Goal: Task Accomplishment & Management: Use online tool/utility

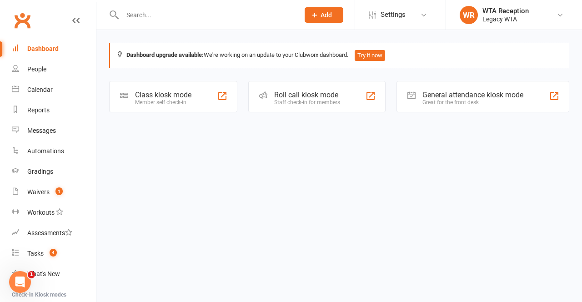
click at [163, 104] on div "Member self check-in" at bounding box center [163, 102] width 56 height 6
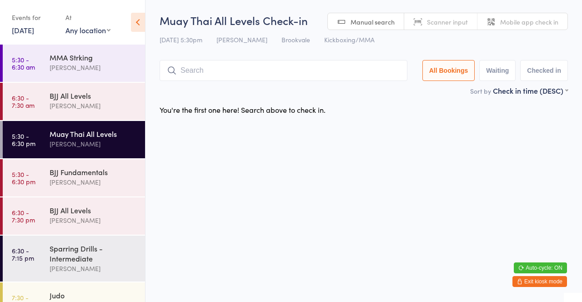
click at [286, 70] on input "search" at bounding box center [284, 70] width 248 height 21
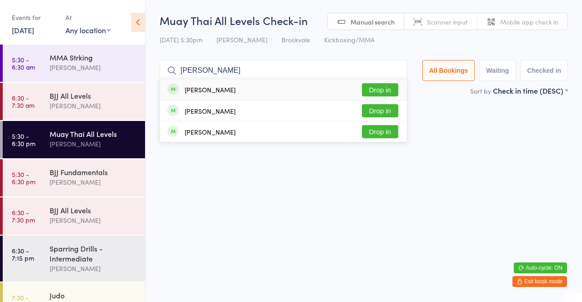
type input "[PERSON_NAME]"
click at [397, 87] on button "Drop in" at bounding box center [380, 89] width 36 height 13
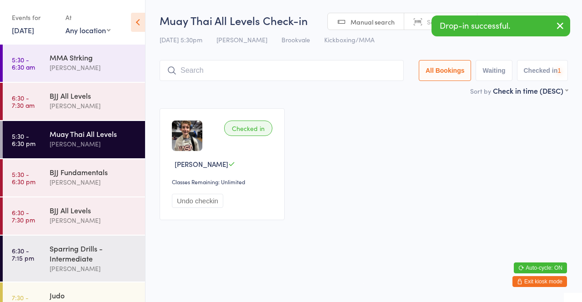
scroll to position [28, 0]
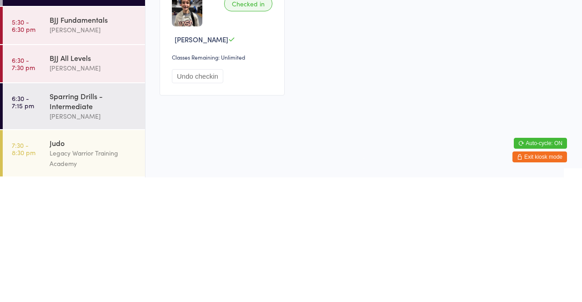
click at [103, 224] on div "Sparring Drills - Intermediate" at bounding box center [94, 225] width 88 height 20
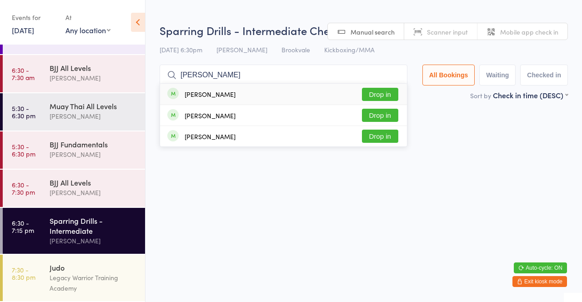
type input "[PERSON_NAME]"
click at [385, 95] on button "Drop in" at bounding box center [380, 94] width 36 height 13
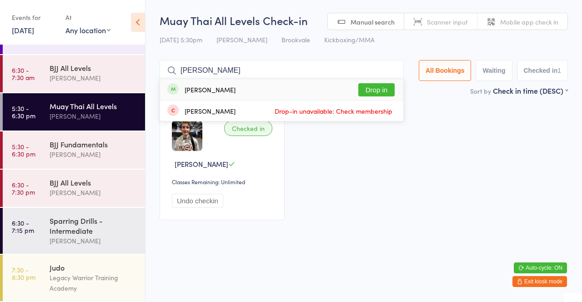
type input "[PERSON_NAME]"
click at [383, 91] on button "Drop in" at bounding box center [376, 89] width 36 height 13
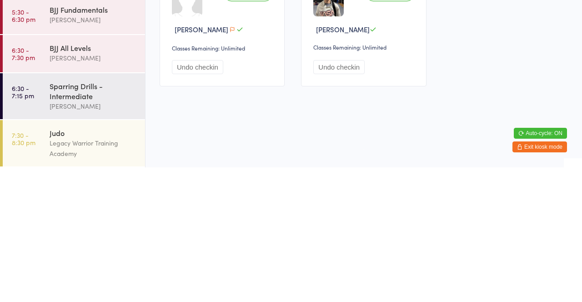
click at [110, 233] on div "Sparring Drills - Intermediate" at bounding box center [94, 225] width 88 height 20
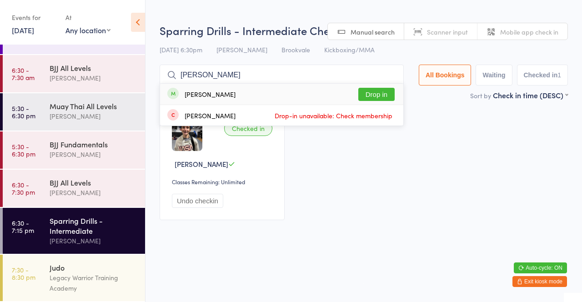
type input "[PERSON_NAME]"
click at [387, 96] on button "Drop in" at bounding box center [376, 94] width 36 height 13
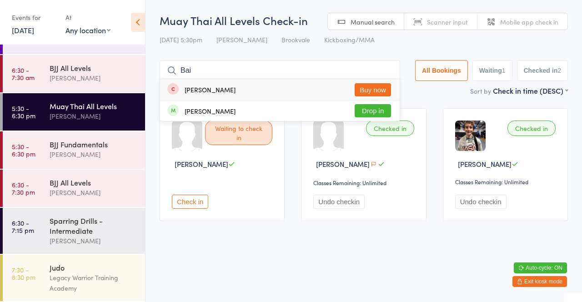
type input "Bai"
click at [368, 116] on button "Drop in" at bounding box center [373, 110] width 36 height 13
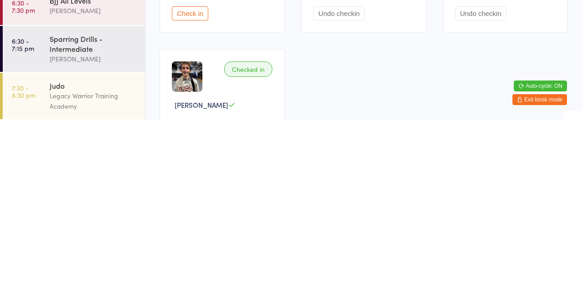
scroll to position [10, 0]
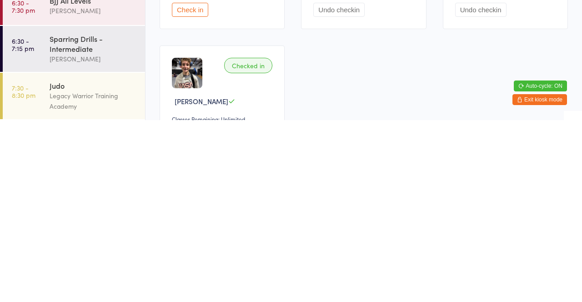
click at [97, 235] on div "Sparring Drills - Intermediate" at bounding box center [94, 225] width 88 height 20
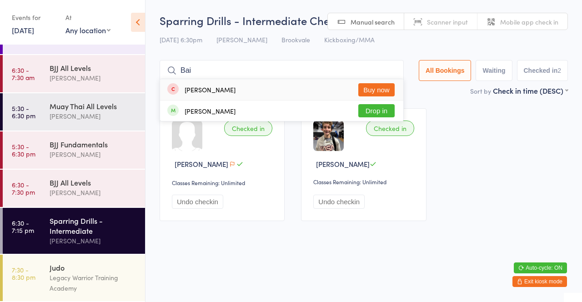
type input "Bai"
click at [384, 115] on button "Drop in" at bounding box center [376, 110] width 36 height 13
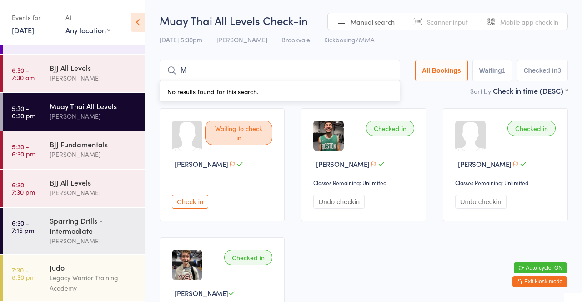
type input "[PERSON_NAME]"
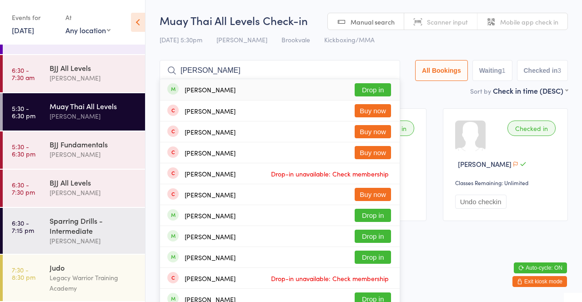
click at [376, 89] on button "Drop in" at bounding box center [373, 89] width 36 height 13
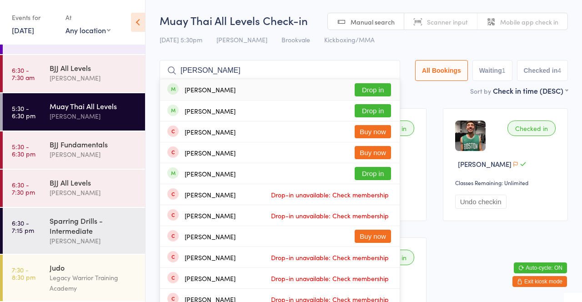
type input "[PERSON_NAME]"
click at [379, 94] on button "Drop in" at bounding box center [373, 89] width 36 height 13
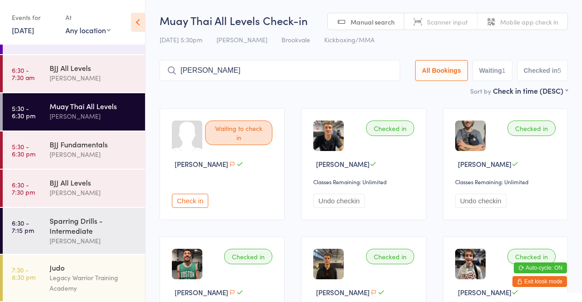
type input "[PERSON_NAME]"
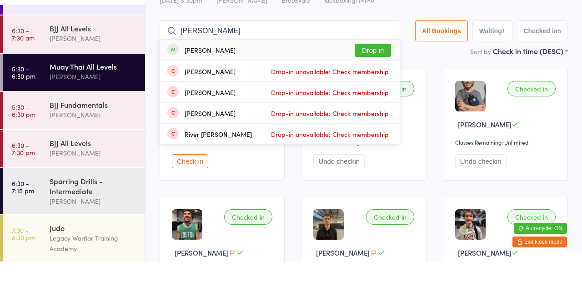
click at [107, 147] on div "BJJ Fundamentals" at bounding box center [94, 144] width 88 height 10
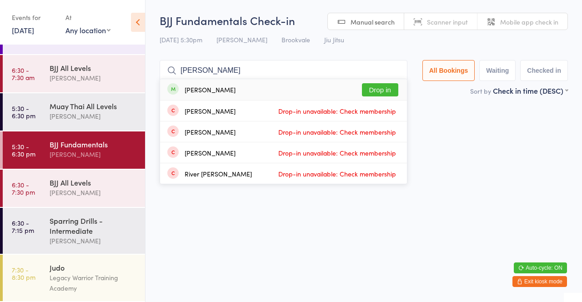
type input "[PERSON_NAME]"
click at [386, 92] on button "Drop in" at bounding box center [380, 89] width 36 height 13
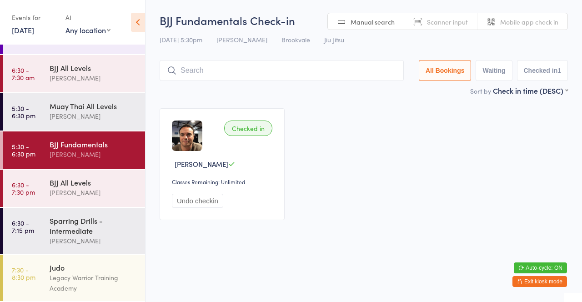
click at [207, 89] on div "Sort by Check in time (DESC) First name (ASC) First name (DESC) Last name (ASC)…" at bounding box center [364, 90] width 408 height 10
click at [227, 71] on input "search" at bounding box center [282, 70] width 244 height 21
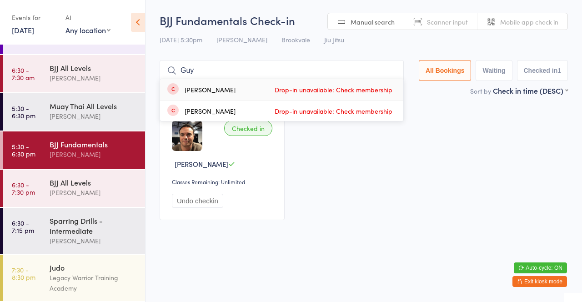
type input "Guy"
click at [444, 114] on div "Checked in [PERSON_NAME] Classes Remaining: Unlimited Undo checkin" at bounding box center [363, 164] width 425 height 128
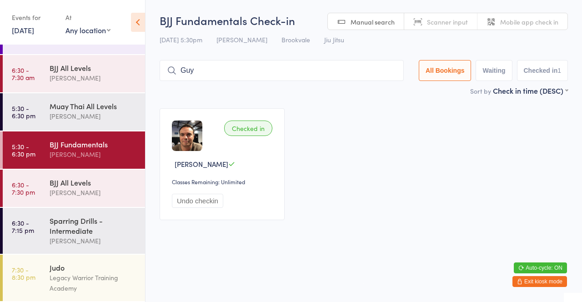
click at [198, 72] on input "Guy" at bounding box center [282, 70] width 244 height 21
click at [387, 73] on input "Guy" at bounding box center [282, 70] width 244 height 21
click at [388, 74] on input "Guy" at bounding box center [282, 70] width 244 height 21
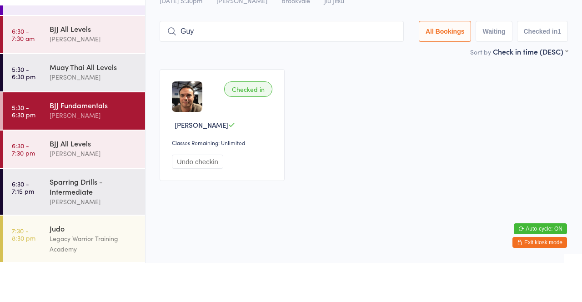
click at [394, 71] on input "Guy" at bounding box center [282, 70] width 244 height 21
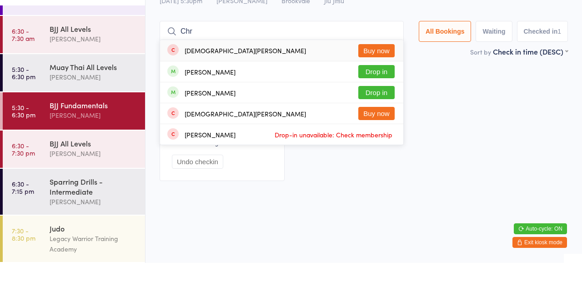
type input "Chr"
click at [368, 132] on button "Drop in" at bounding box center [376, 131] width 36 height 13
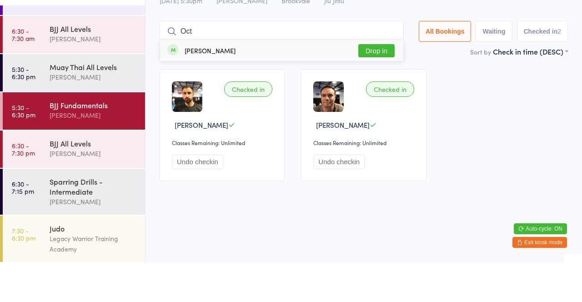
type input "Oct"
click at [377, 85] on button "Drop in" at bounding box center [376, 89] width 36 height 13
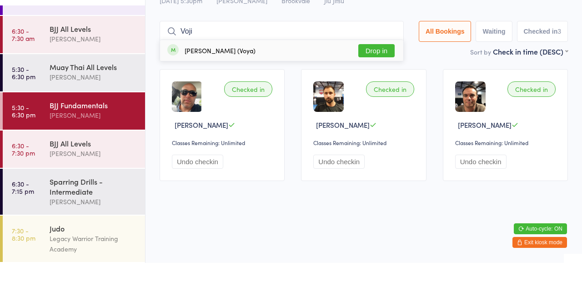
type input "Voji"
click at [383, 94] on button "Drop in" at bounding box center [376, 89] width 36 height 13
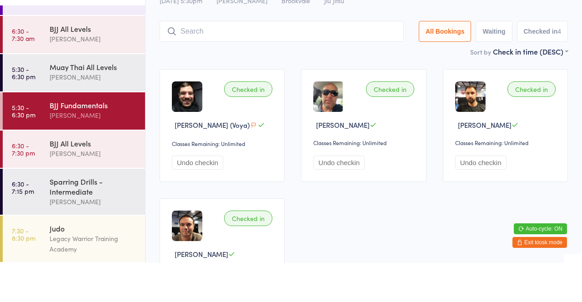
click at [170, 62] on input "search" at bounding box center [282, 70] width 244 height 21
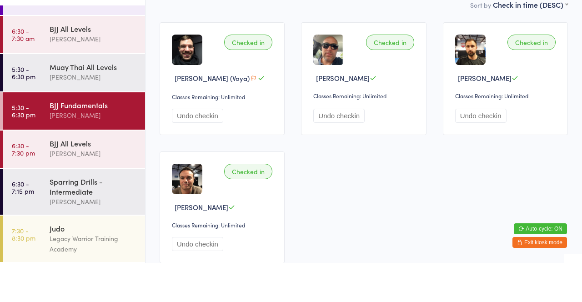
scroll to position [60, 0]
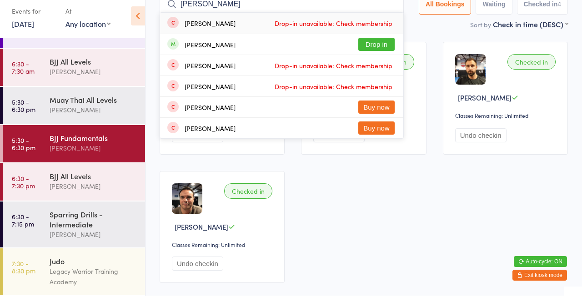
type input "[PERSON_NAME]"
click at [375, 51] on button "Drop in" at bounding box center [376, 50] width 36 height 13
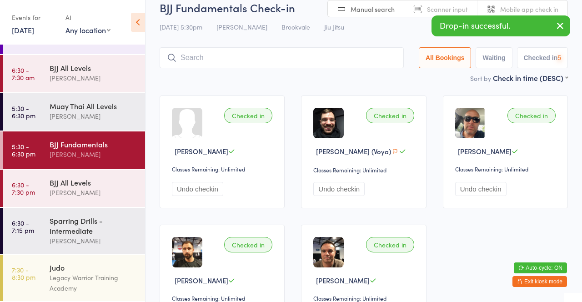
scroll to position [10, 0]
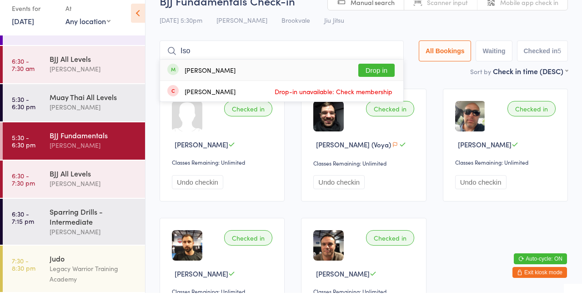
type input "Iso"
click at [374, 74] on button "Drop in" at bounding box center [376, 79] width 36 height 13
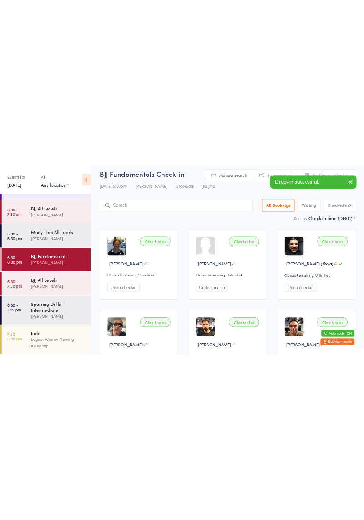
scroll to position [0, 0]
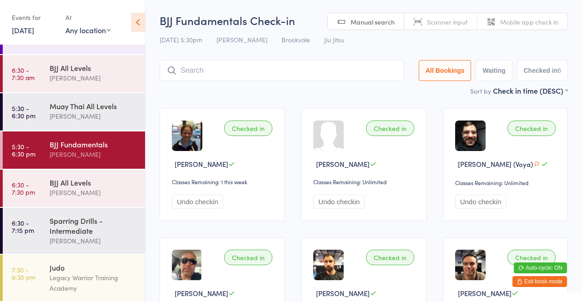
click at [191, 92] on div "Sort by Check in time (DESC) First name (ASC) First name (DESC) Last name (ASC)…" at bounding box center [364, 90] width 408 height 10
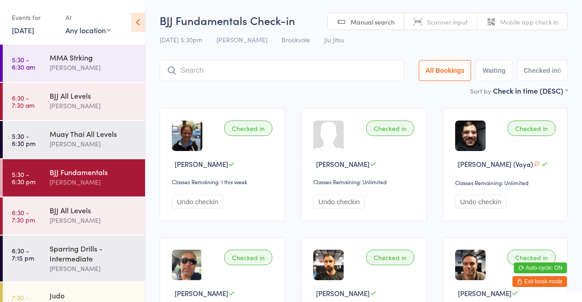
click at [103, 138] on div "Muay Thai All Levels" at bounding box center [94, 134] width 88 height 10
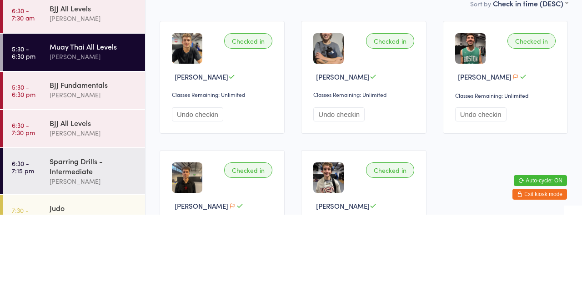
click at [301, 100] on main "Muay Thai All Levels Check-in [DATE] 5:30pm [PERSON_NAME] Brookvale Kickboxing/…" at bounding box center [364, 186] width 408 height 346
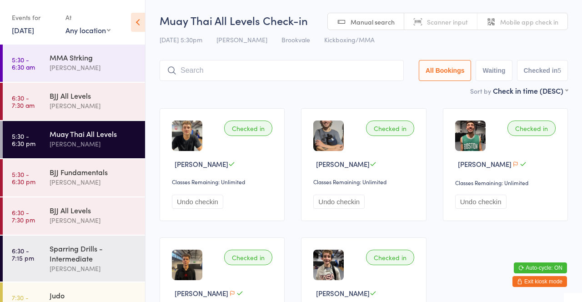
click at [234, 67] on input "search" at bounding box center [282, 70] width 244 height 21
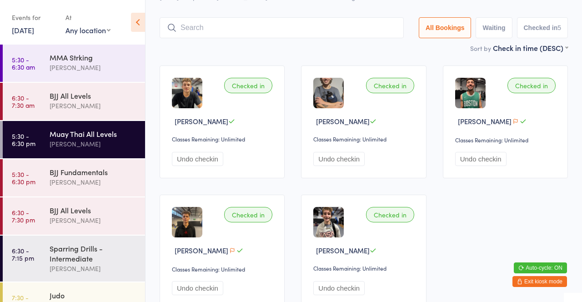
scroll to position [60, 0]
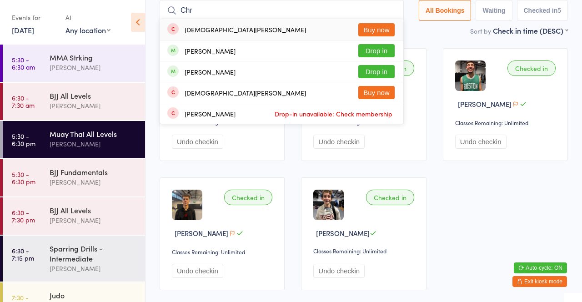
type input "Chr"
click at [381, 53] on button "Drop in" at bounding box center [376, 50] width 36 height 13
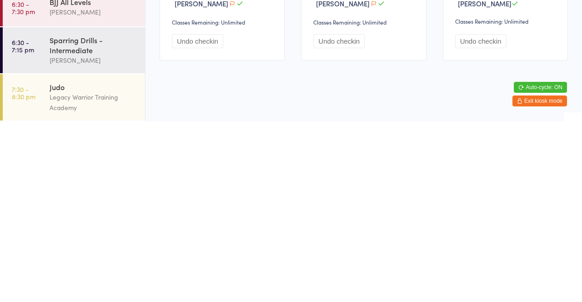
scroll to position [0, 0]
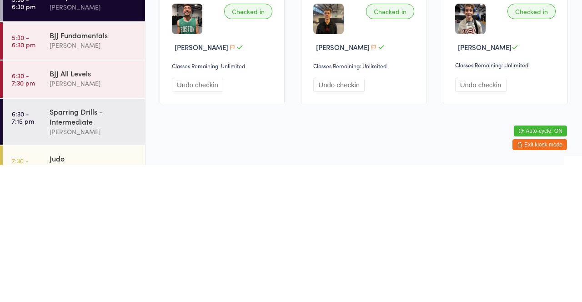
click at [110, 178] on div "[PERSON_NAME]" at bounding box center [94, 182] width 88 height 10
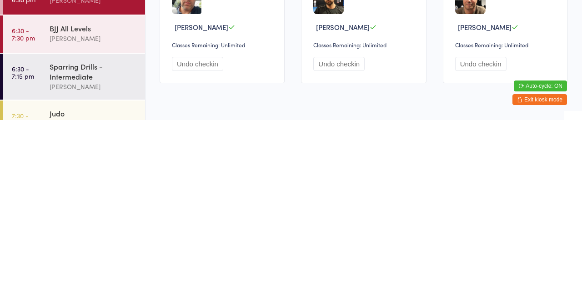
scroll to position [85, 0]
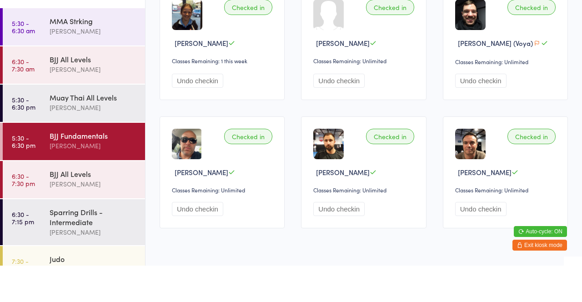
click at [350, 120] on button "Undo checkin" at bounding box center [338, 117] width 51 height 14
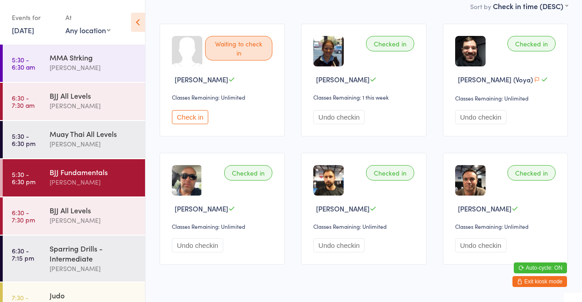
click at [107, 138] on div "Muay Thai All Levels" at bounding box center [94, 134] width 88 height 10
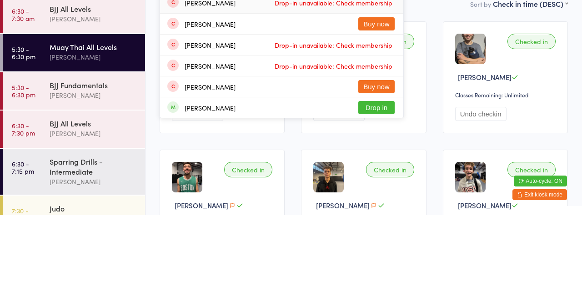
type input "Colli"
click at [383, 198] on button "Drop in" at bounding box center [376, 194] width 36 height 13
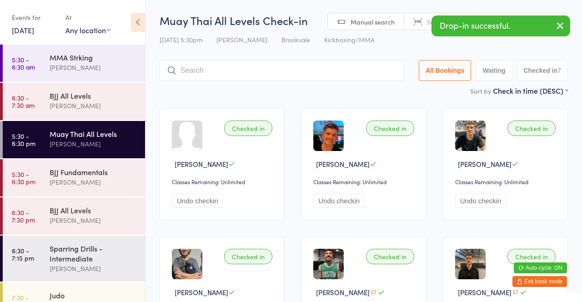
click at [366, 94] on div "Sort by Check in time (DESC) First name (ASC) First name (DESC) Last name (ASC)…" at bounding box center [364, 90] width 408 height 10
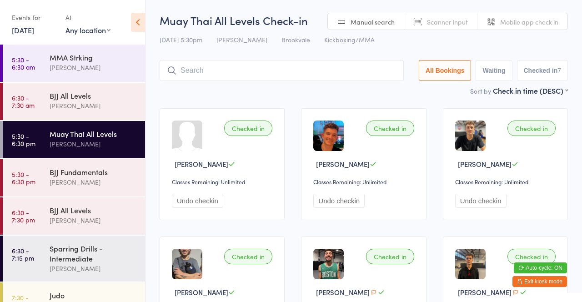
click at [199, 73] on input "search" at bounding box center [282, 70] width 244 height 21
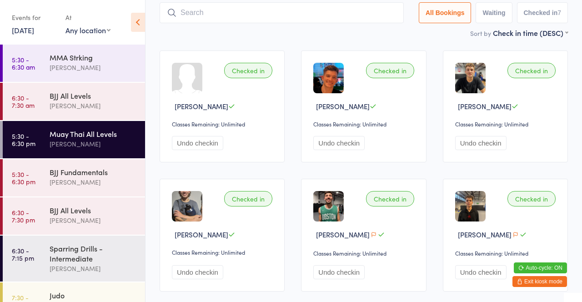
scroll to position [60, 0]
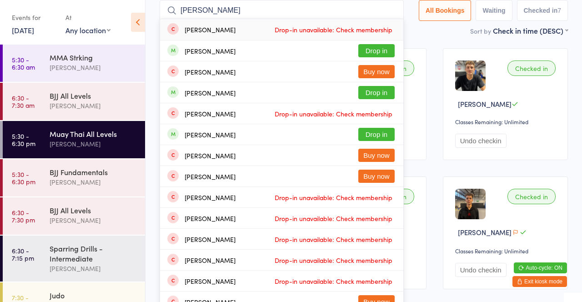
type input "[PERSON_NAME]"
click at [387, 50] on button "Drop in" at bounding box center [376, 50] width 36 height 13
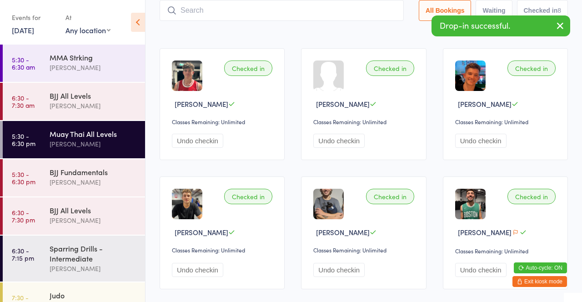
click at [361, 45] on div "Checked in [PERSON_NAME] Classes Remaining: Unlimited Undo checkin Checked in […" at bounding box center [363, 233] width 425 height 386
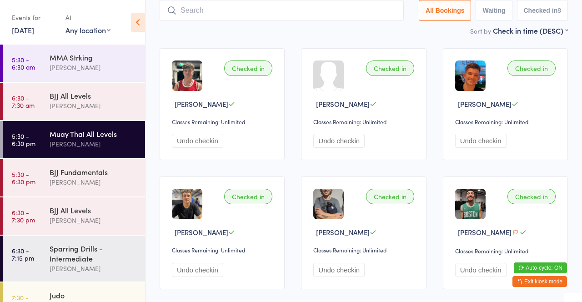
scroll to position [53, 0]
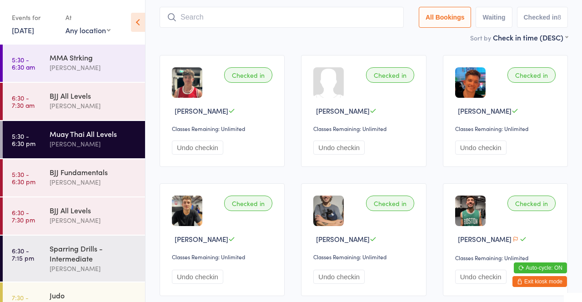
click at [89, 175] on div "BJJ Fundamentals" at bounding box center [94, 172] width 88 height 10
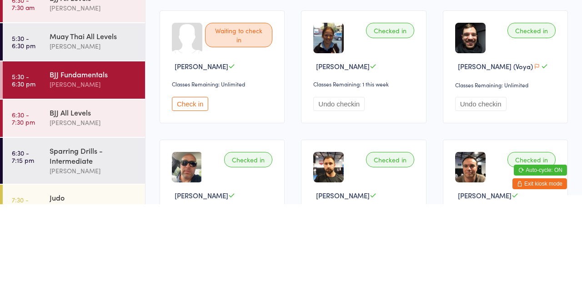
click at [117, 175] on div "BJJ Fundamentals" at bounding box center [94, 172] width 88 height 10
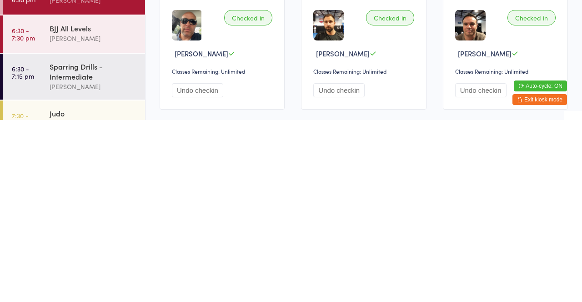
scroll to position [58, 0]
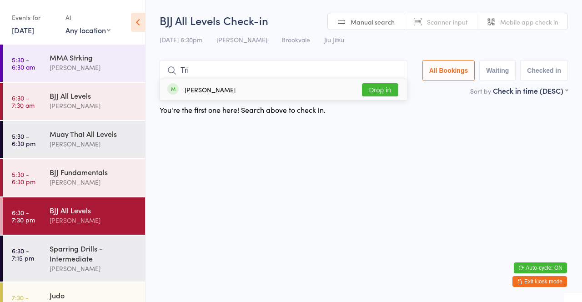
type input "Tri"
click at [383, 93] on button "Drop in" at bounding box center [380, 89] width 36 height 13
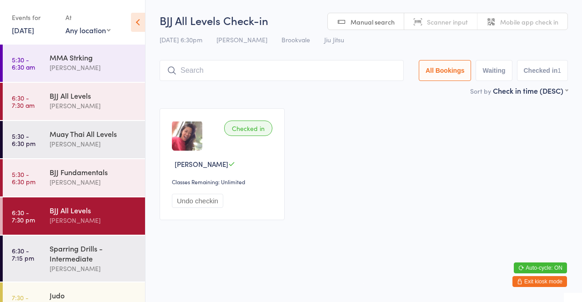
click at [336, 100] on div "Checked in [PERSON_NAME] Classes Remaining: Unlimited Undo checkin" at bounding box center [363, 164] width 425 height 128
click at [268, 74] on input "search" at bounding box center [282, 70] width 244 height 21
click at [338, 94] on div "Sort by Check in time (DESC) First name (ASC) First name (DESC) Last name (ASC)…" at bounding box center [364, 90] width 408 height 10
click at [404, 102] on div "Checked in [PERSON_NAME] Classes Remaining: Unlimited Undo checkin" at bounding box center [363, 164] width 425 height 128
click at [79, 103] on div "[PERSON_NAME]" at bounding box center [94, 105] width 88 height 10
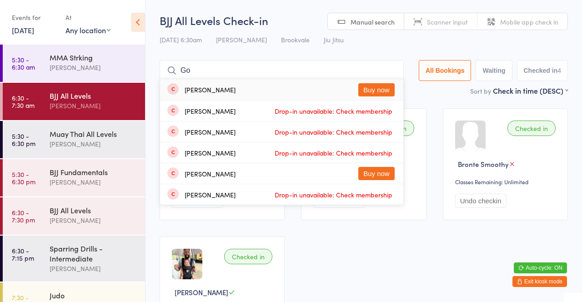
type input "G"
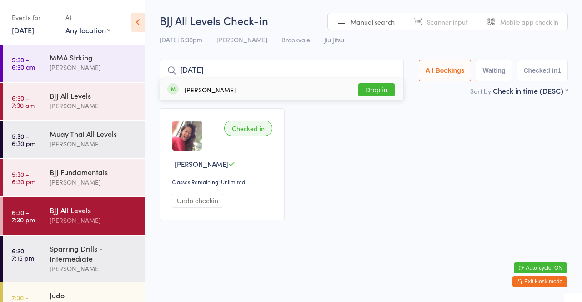
type input "[DATE]"
click at [376, 95] on button "Drop in" at bounding box center [376, 89] width 36 height 13
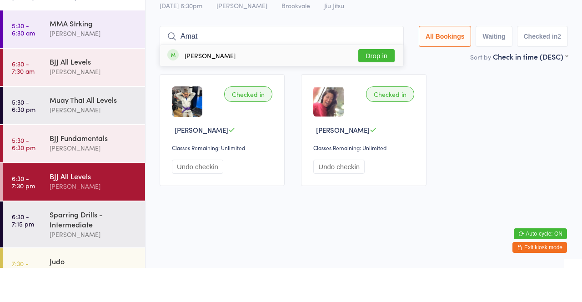
type input "Amat"
click at [384, 88] on button "Drop in" at bounding box center [376, 89] width 36 height 13
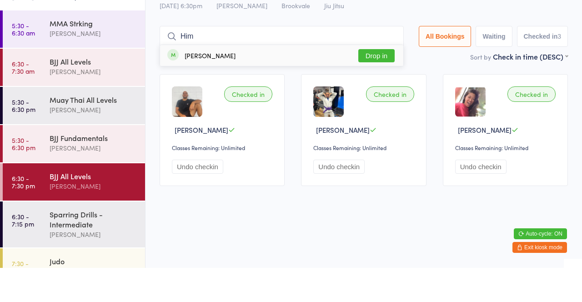
type input "Him"
click at [381, 94] on button "Drop in" at bounding box center [376, 89] width 36 height 13
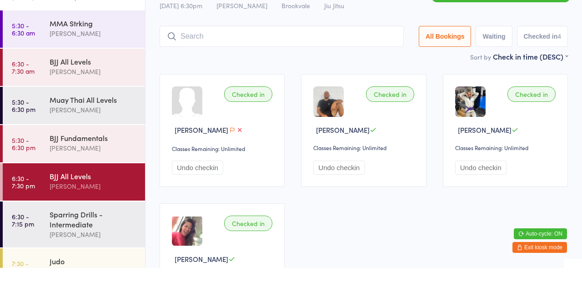
click at [83, 101] on div "[PERSON_NAME]" at bounding box center [94, 105] width 88 height 10
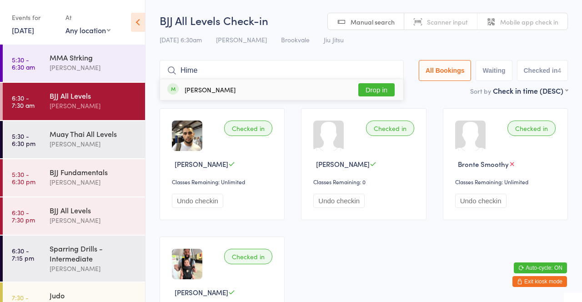
type input "Hime"
click at [226, 97] on div "[PERSON_NAME] Drop in" at bounding box center [281, 89] width 243 height 21
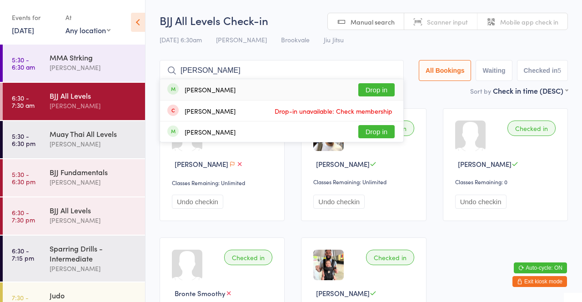
type input "[PERSON_NAME]"
click at [386, 94] on button "Drop in" at bounding box center [376, 89] width 36 height 13
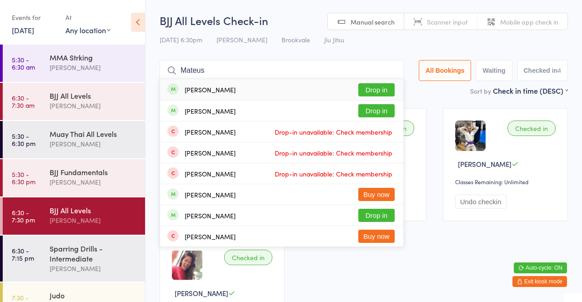
type input "Mateus"
click at [373, 95] on button "Drop in" at bounding box center [376, 89] width 36 height 13
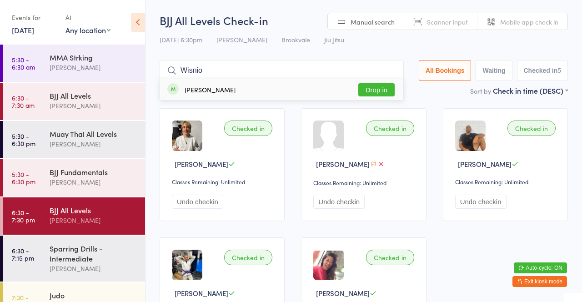
type input "Wisnio"
click at [375, 90] on button "Drop in" at bounding box center [376, 89] width 36 height 13
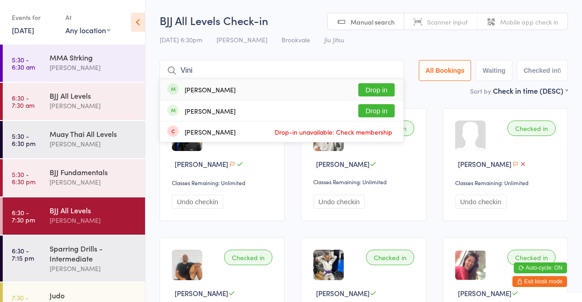
type input "Vini"
click at [374, 95] on button "Drop in" at bounding box center [376, 89] width 36 height 13
